Goal: Navigation & Orientation: Find specific page/section

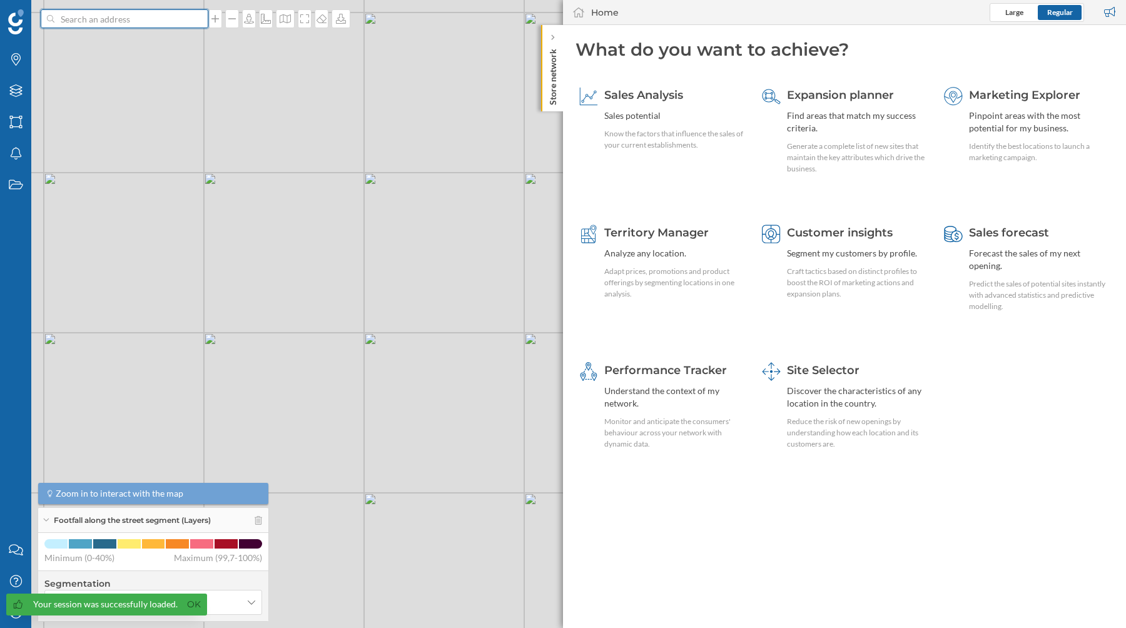
click at [120, 21] on input at bounding box center [124, 18] width 140 height 19
paste input "52.614000, 10.082000"
type input "52.614000, 10.082000"
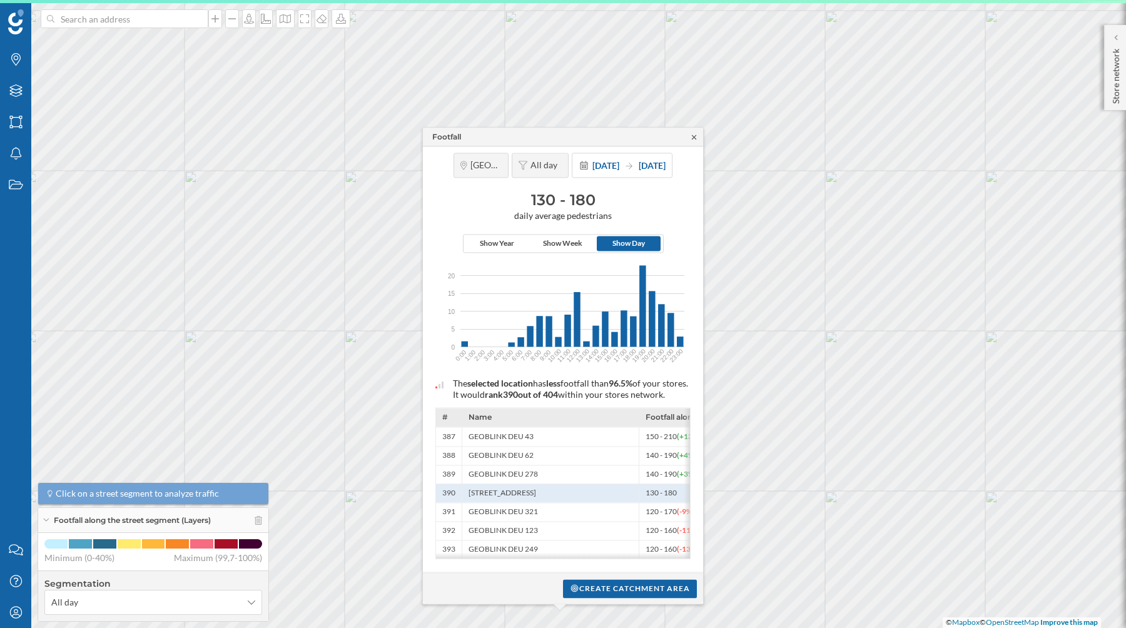
click at [692, 133] on icon at bounding box center [694, 137] width 9 height 8
